Goal: Information Seeking & Learning: Learn about a topic

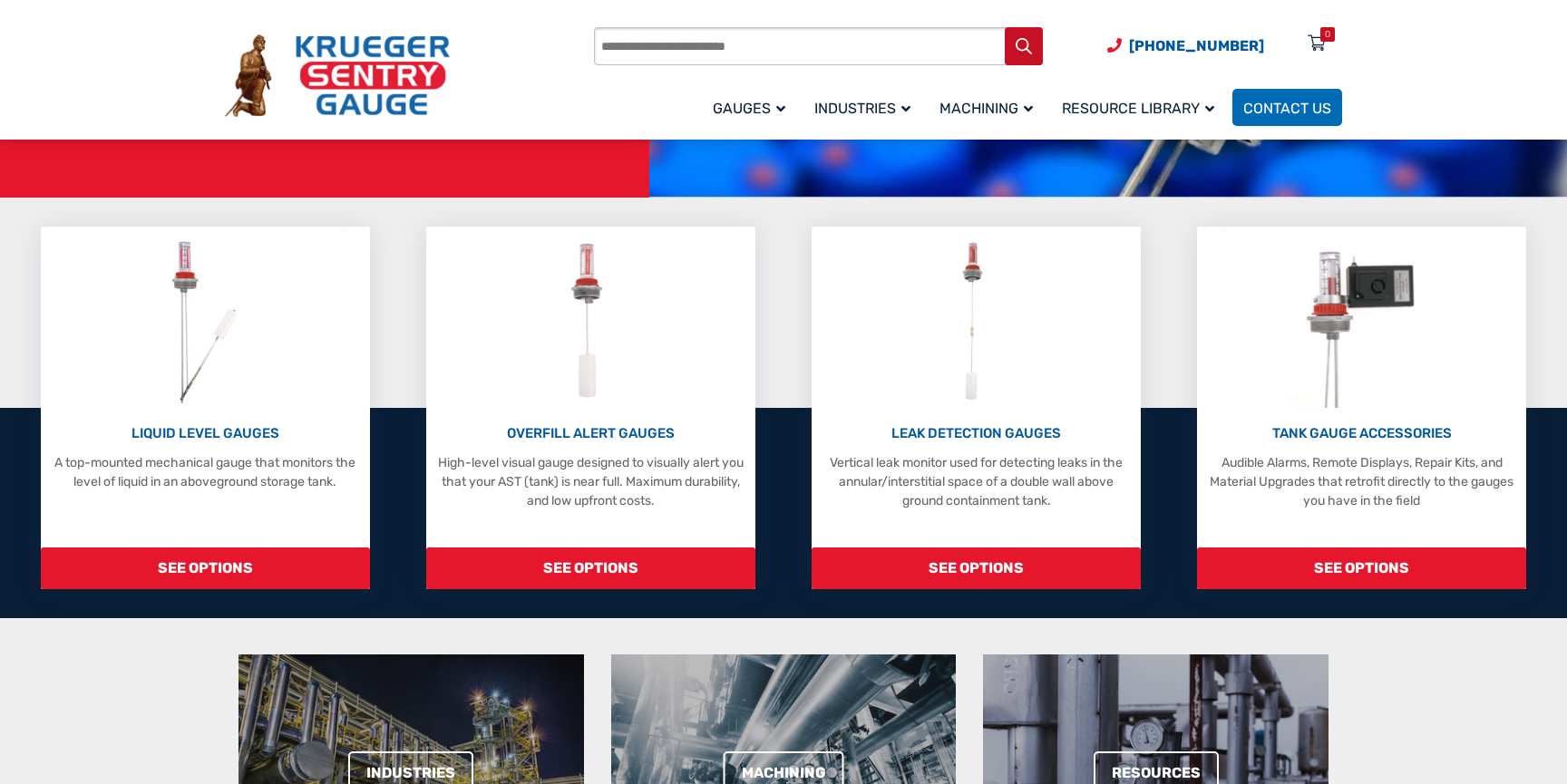
scroll to position [247, 0]
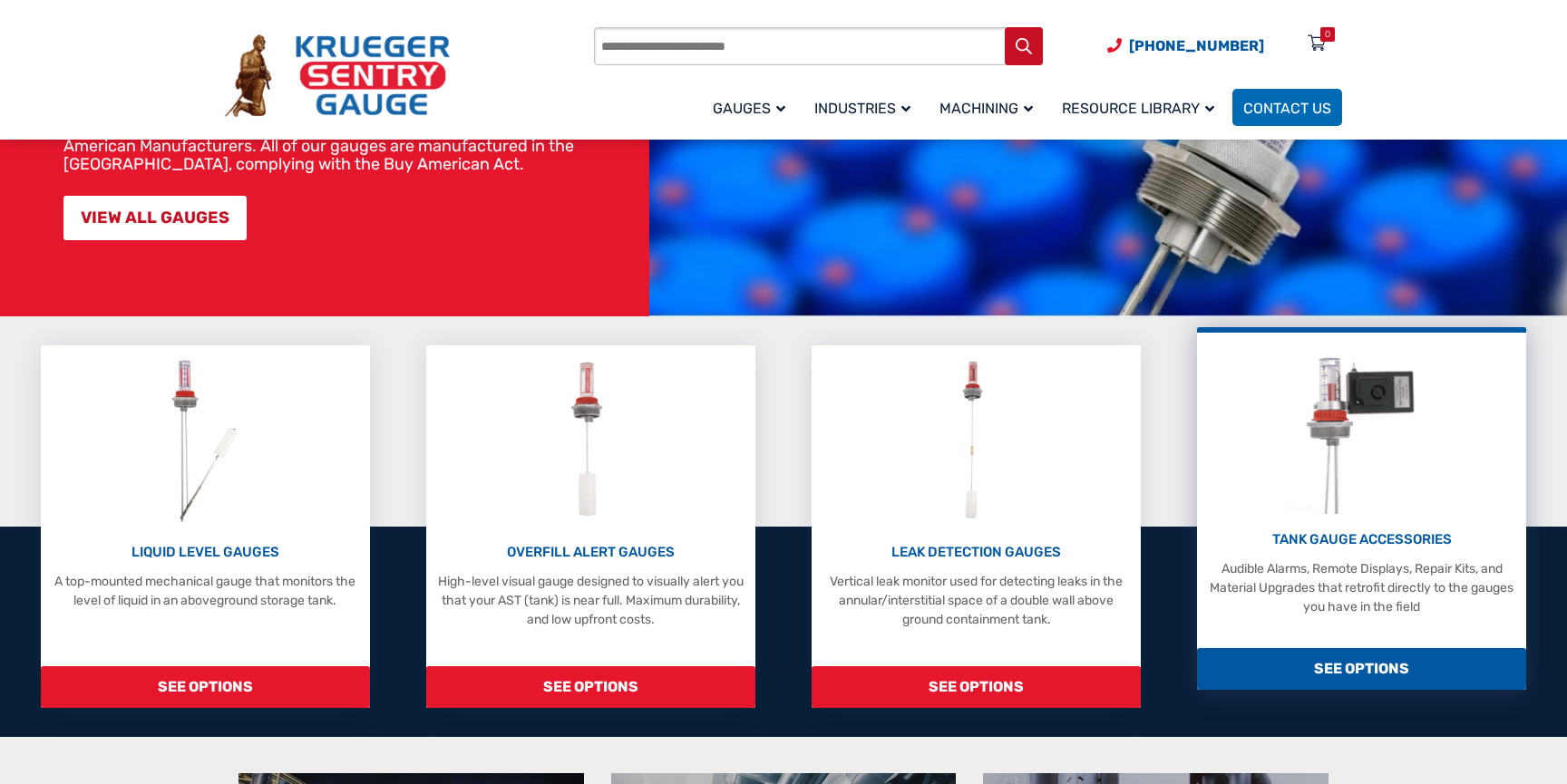
click at [1300, 661] on span "SEE OPTIONS" at bounding box center [1361, 668] width 329 height 42
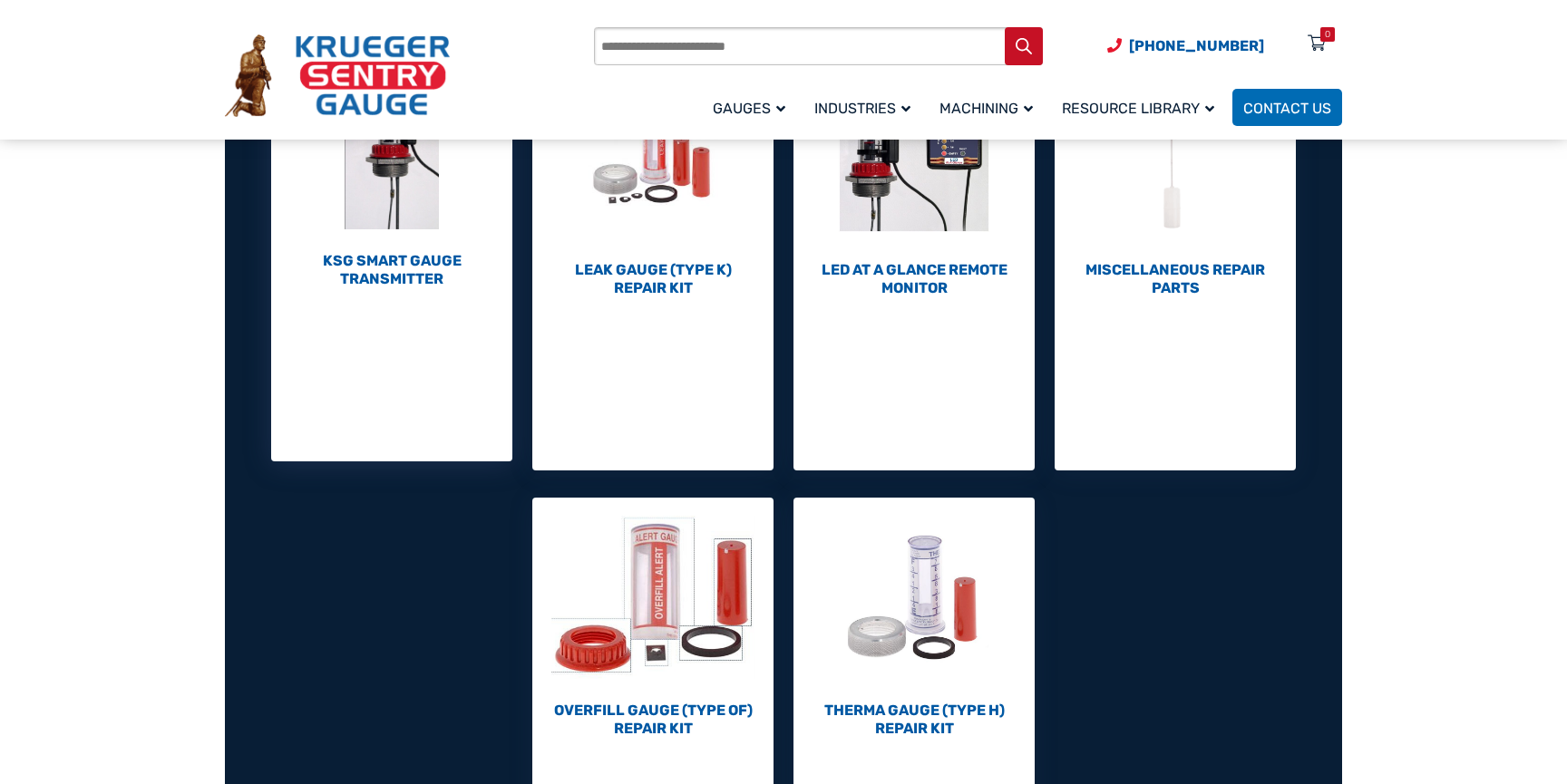
scroll to position [823, 0]
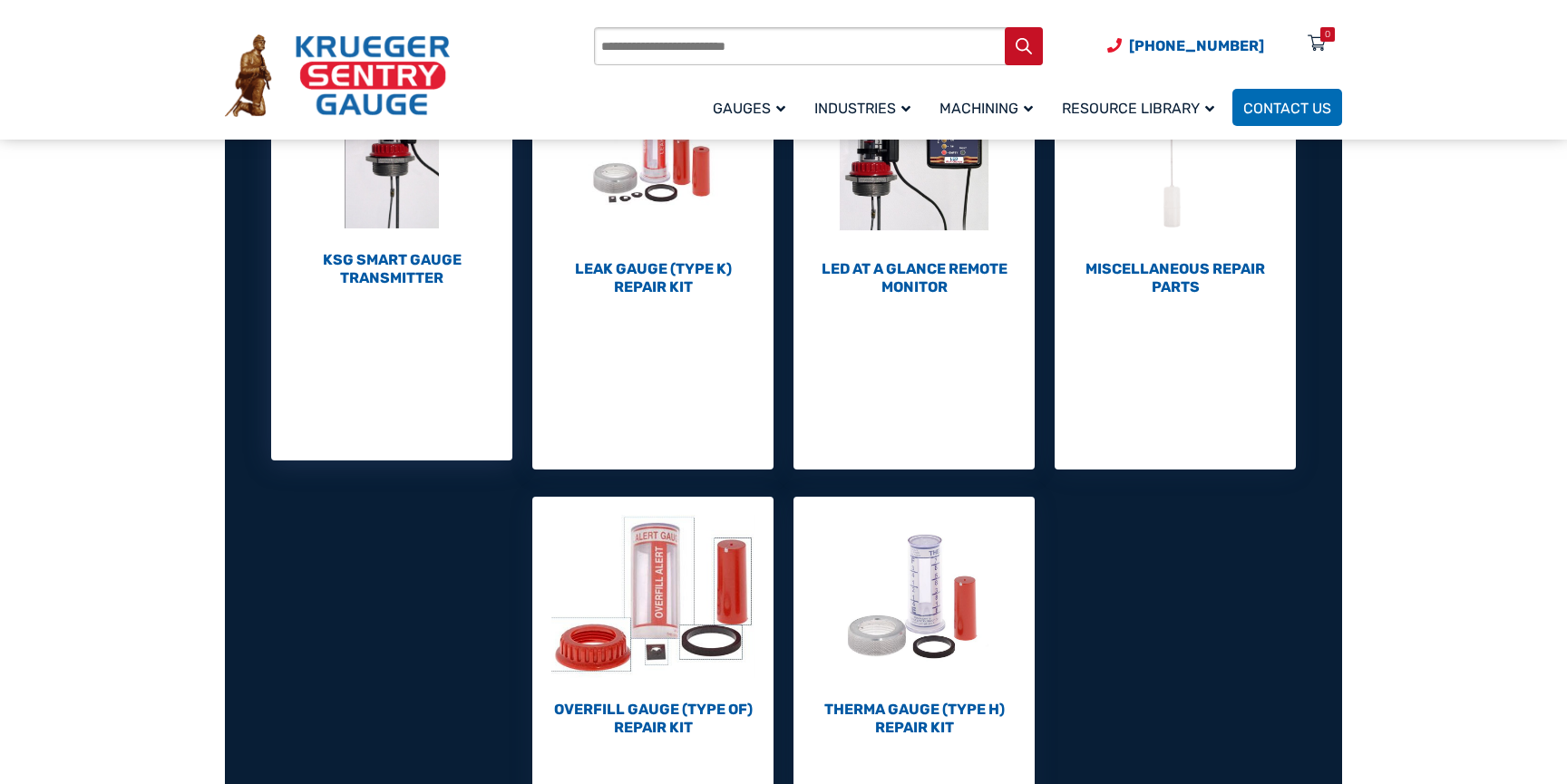
click at [403, 270] on h2 "KSG Smart Gauge Transmitter (1)" at bounding box center [392, 269] width 242 height 37
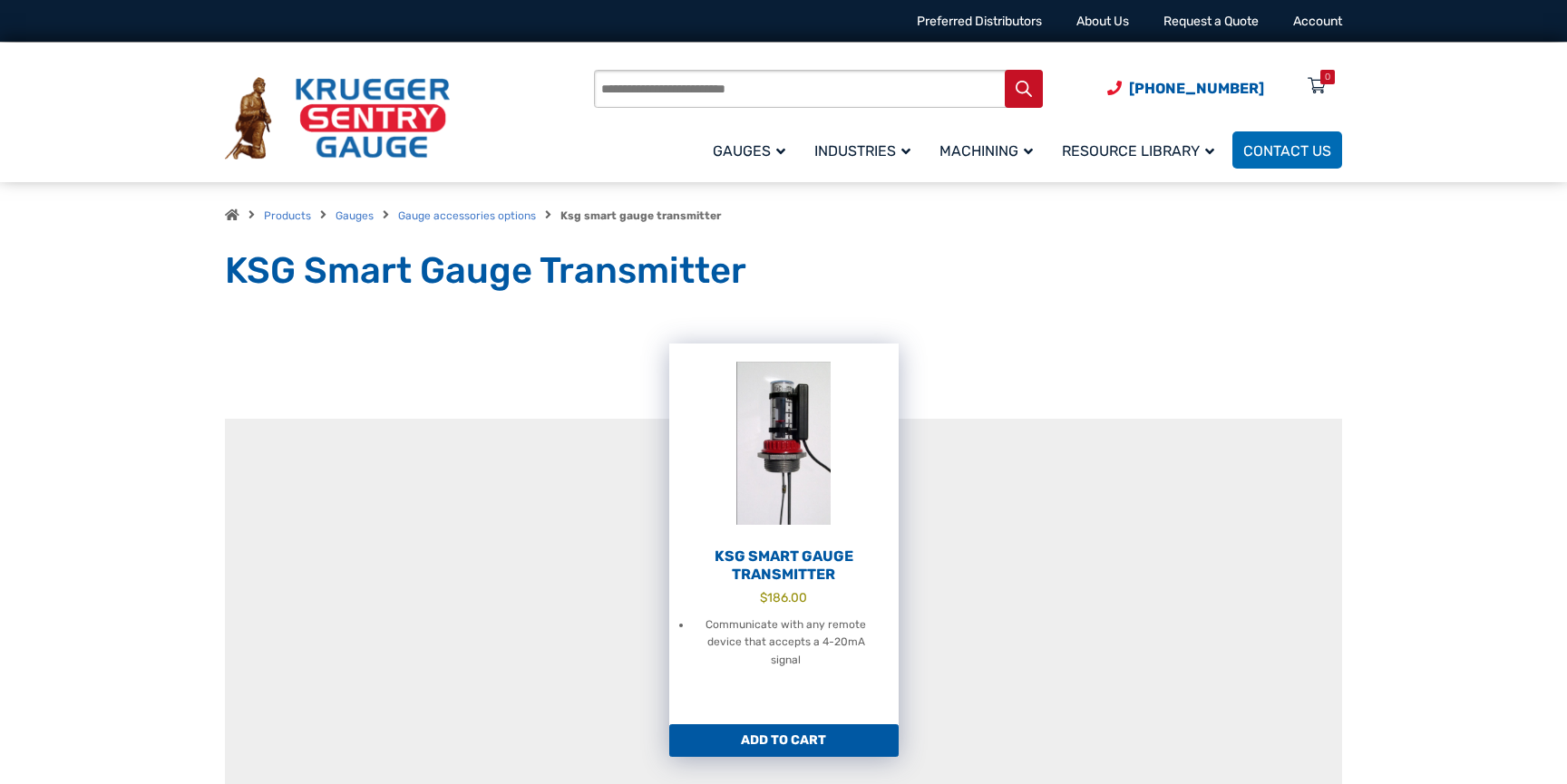
click at [784, 569] on h2 "KSG Smart Gauge Transmitter" at bounding box center [784, 566] width 230 height 37
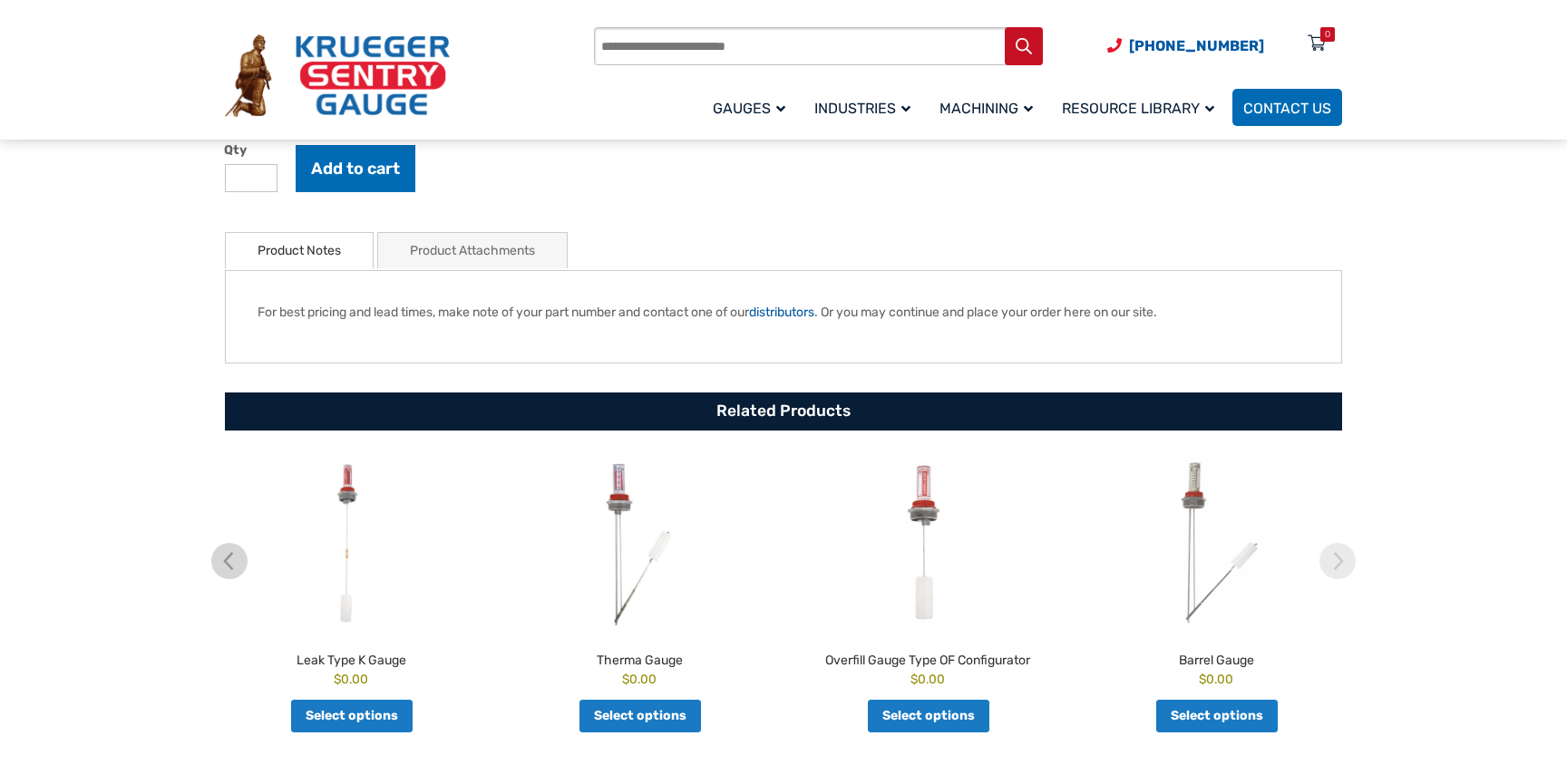
scroll to position [791, 0]
